Goal: Ask a question

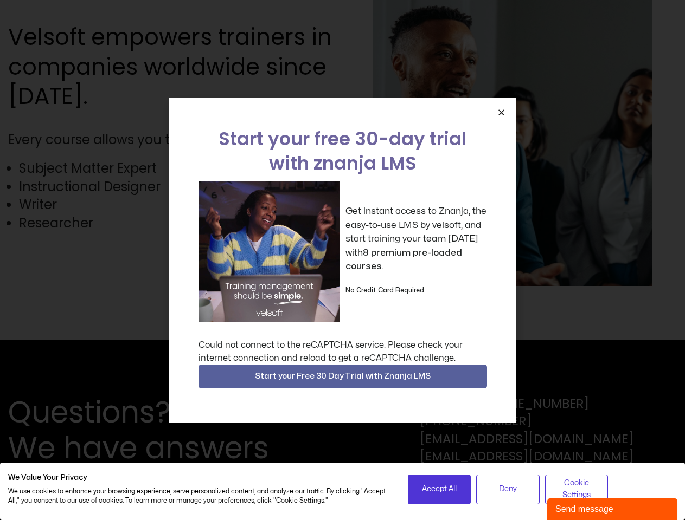
click at [342, 260] on div "Get instant access to Znanja, the easy-to-use LMS by velsoft, and start trainin…" at bounding box center [342, 251] width 288 height 141
click at [501, 112] on icon "Close" at bounding box center [501, 112] width 8 height 8
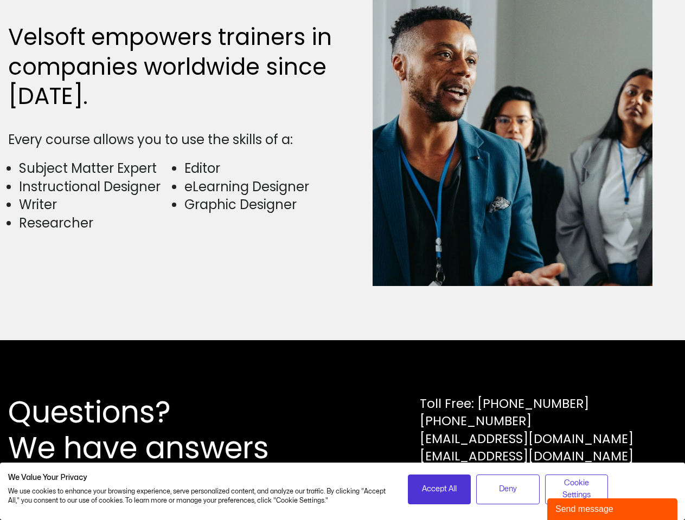
click at [343, 377] on div "Questions? We have answers Toll Free: [PHONE_NUMBER] [PHONE_NUMBER] [EMAIL_ADDR…" at bounding box center [342, 430] width 685 height 180
click at [439, 490] on span "Accept All" at bounding box center [439, 490] width 35 height 12
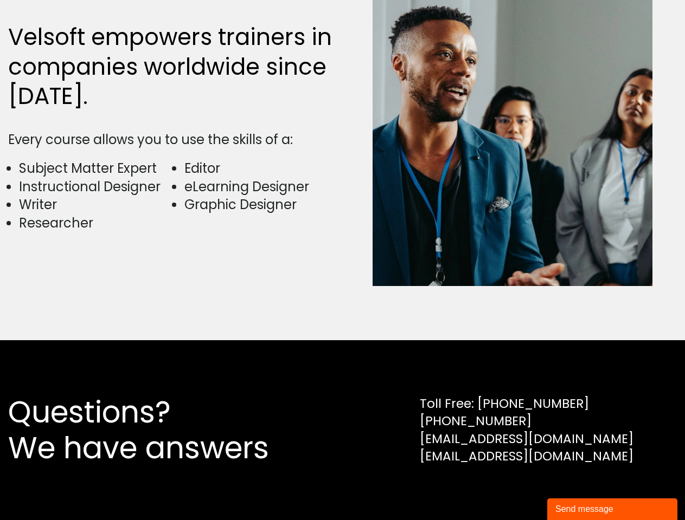
click at [507, 490] on div "Questions? We have answers Toll Free: [PHONE_NUMBER] [PHONE_NUMBER] [EMAIL_ADDR…" at bounding box center [342, 430] width 685 height 180
click at [576, 490] on div "Questions? We have answers Toll Free: [PHONE_NUMBER] [PHONE_NUMBER] [EMAIL_ADDR…" at bounding box center [342, 430] width 685 height 180
click at [612, 510] on div "Send message" at bounding box center [612, 509] width 114 height 13
